Goal: Information Seeking & Learning: Find specific fact

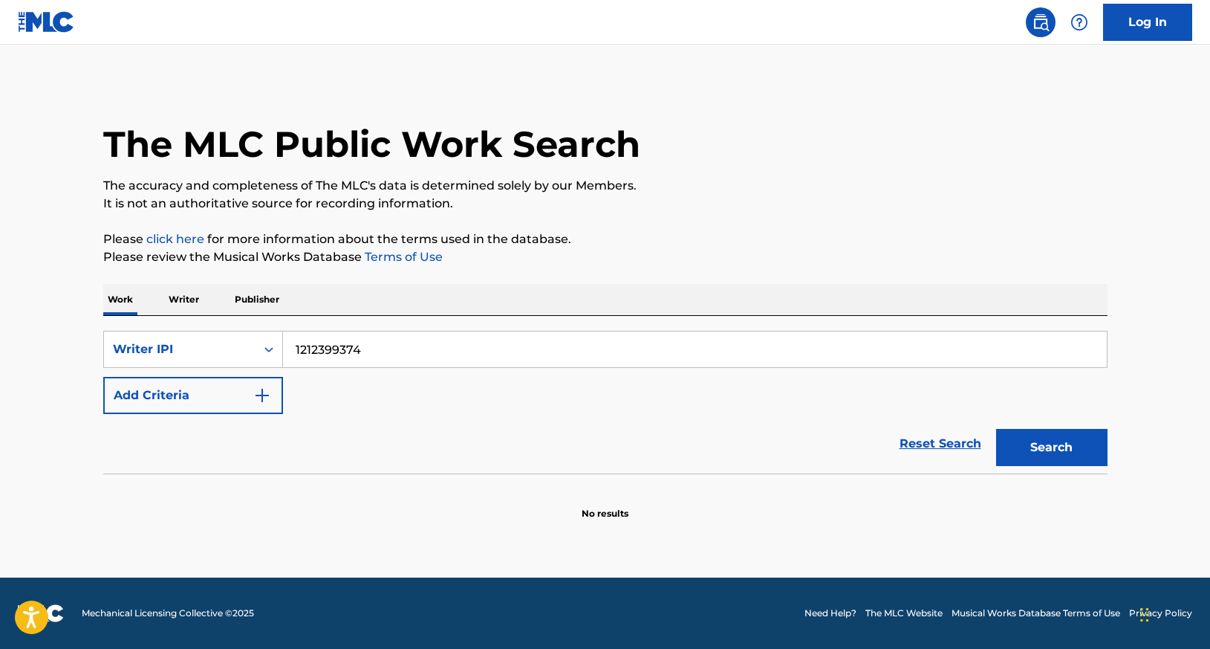
click at [1042, 461] on button "Search" at bounding box center [1051, 447] width 111 height 37
click at [320, 356] on input "1212399374" at bounding box center [695, 349] width 824 height 36
paste input "881859972"
type input "881859972"
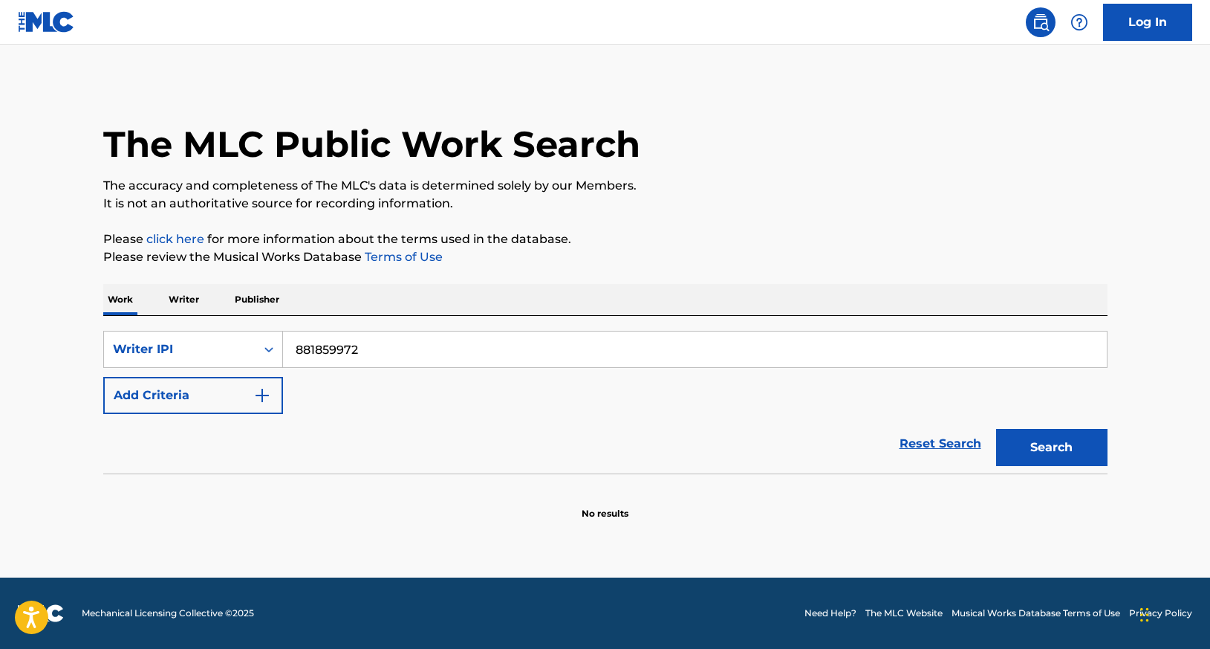
click at [1017, 441] on button "Search" at bounding box center [1051, 447] width 111 height 37
click at [207, 351] on div "Writer IPI" at bounding box center [180, 349] width 134 height 18
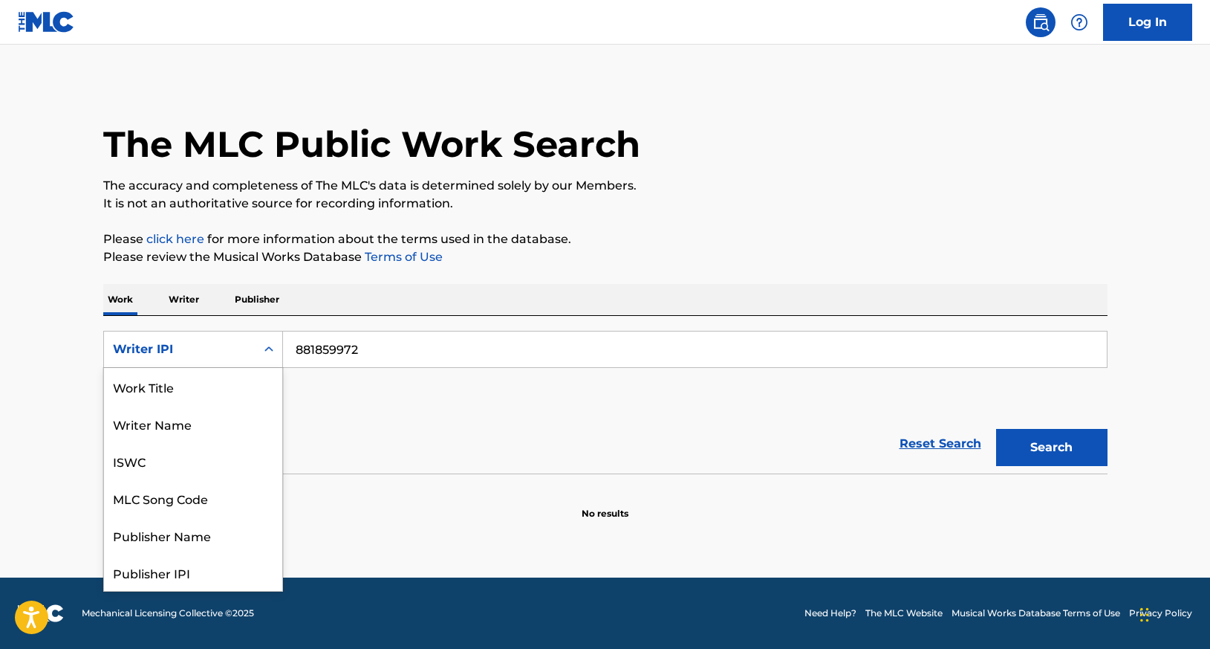
scroll to position [74, 0]
click at [187, 308] on p "Writer" at bounding box center [183, 299] width 39 height 31
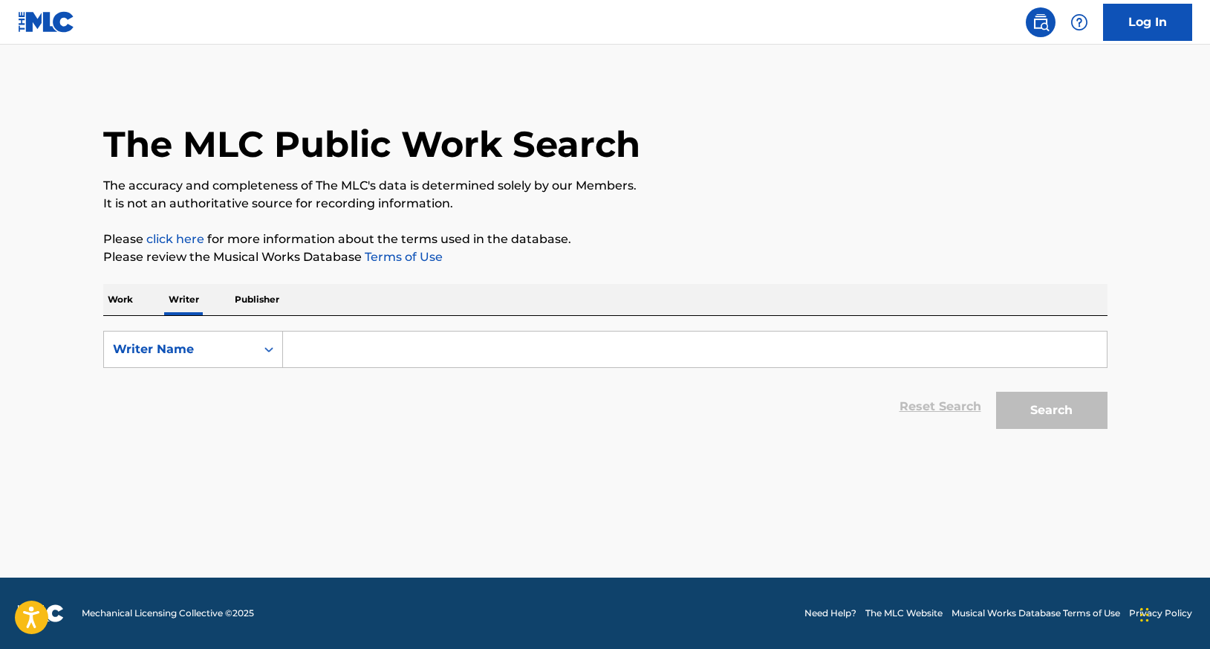
click at [344, 347] on input "Search Form" at bounding box center [695, 349] width 824 height 36
type input "[PERSON_NAME]"
click at [996, 392] on button "Search" at bounding box center [1051, 410] width 111 height 37
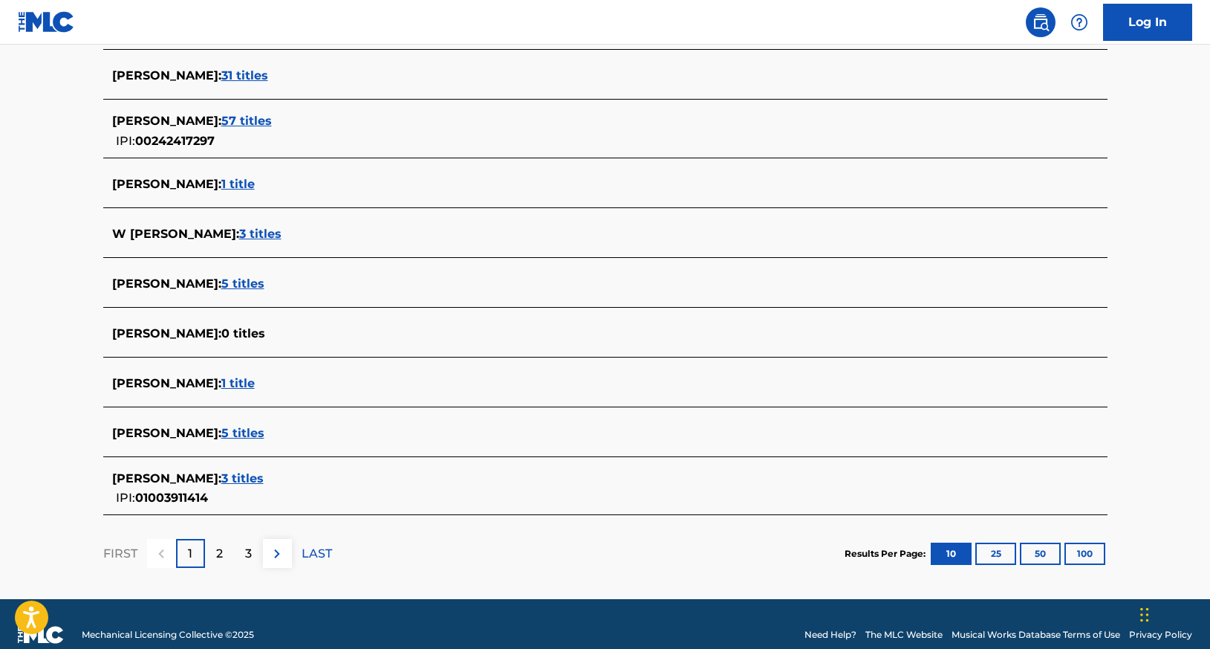
scroll to position [461, 0]
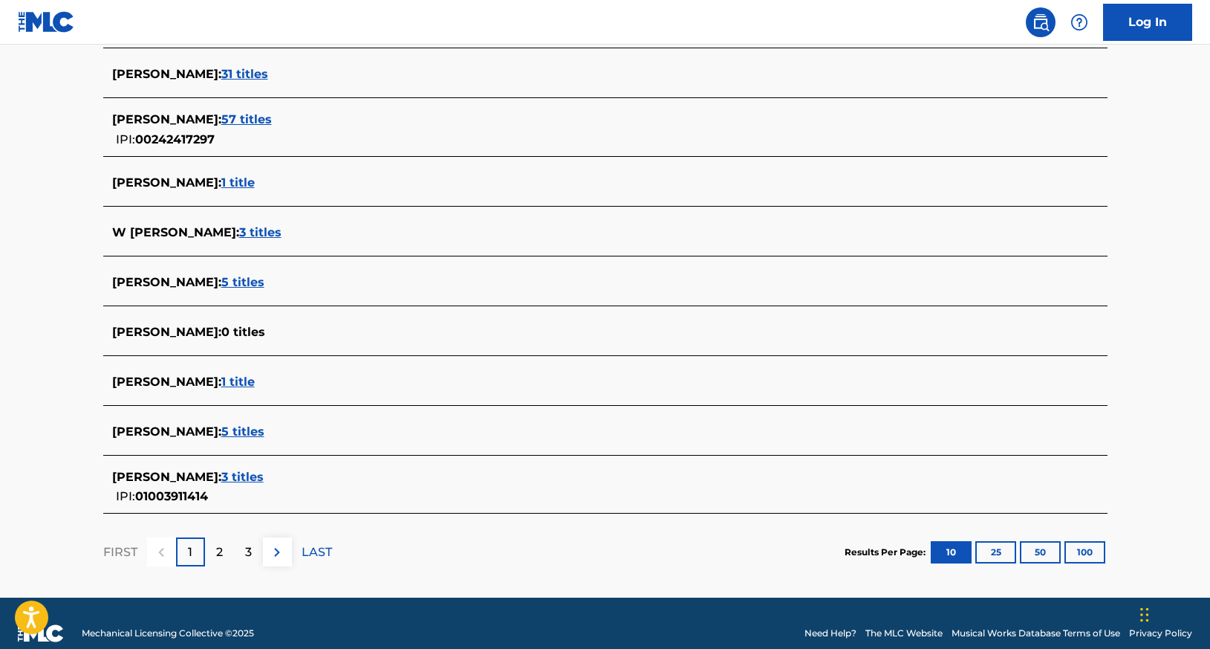
click at [237, 482] on span "3 titles" at bounding box center [242, 477] width 42 height 14
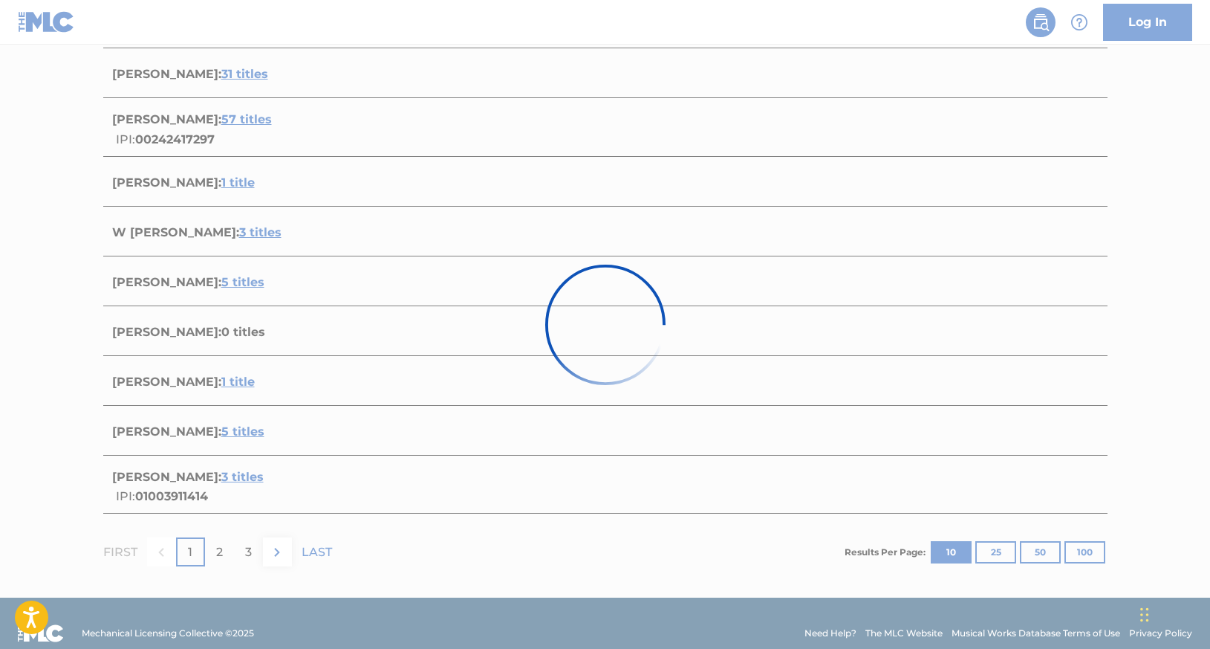
scroll to position [347, 0]
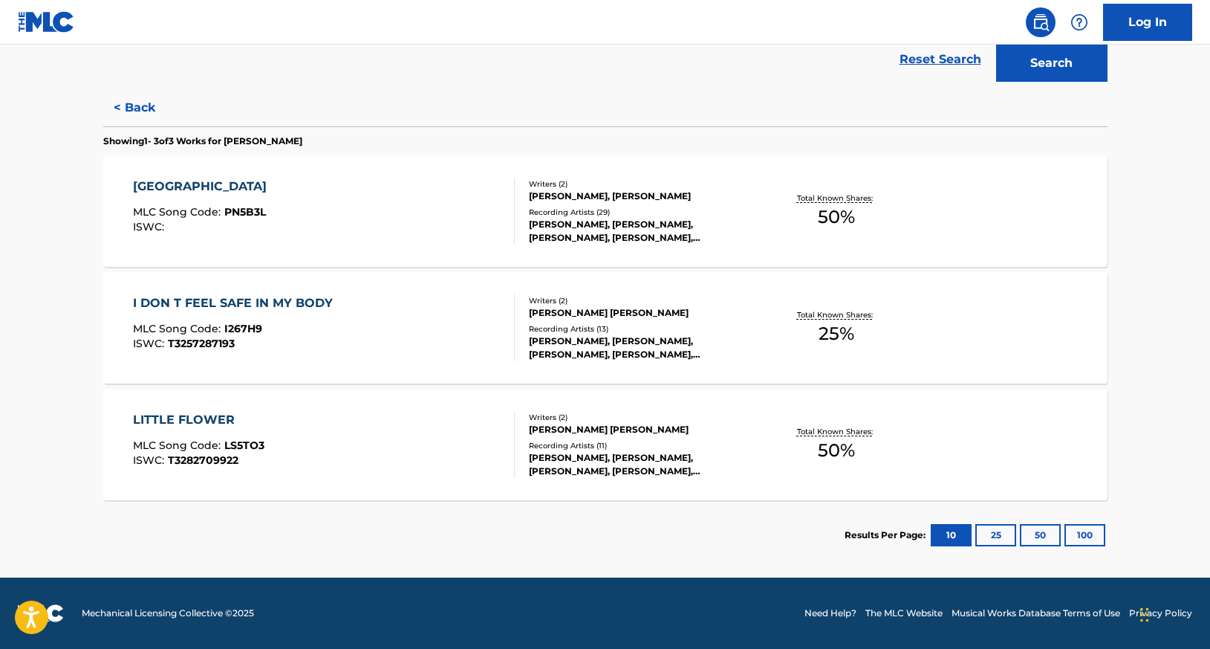
click at [1077, 532] on button "100" at bounding box center [1085, 535] width 41 height 22
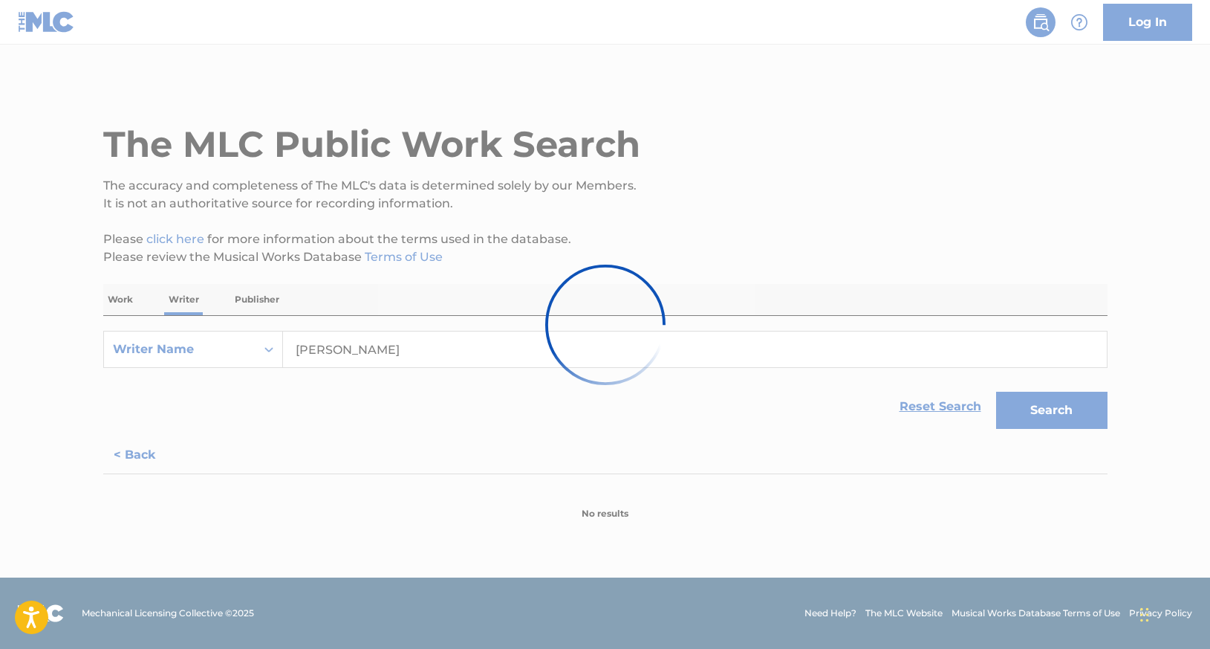
scroll to position [0, 0]
